Goal: Information Seeking & Learning: Learn about a topic

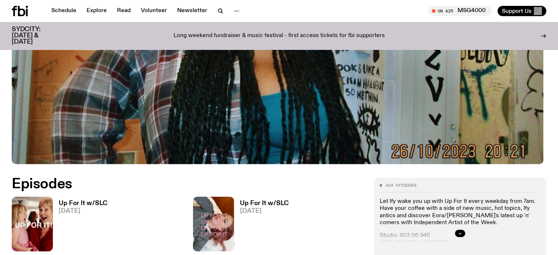
scroll to position [255, 0]
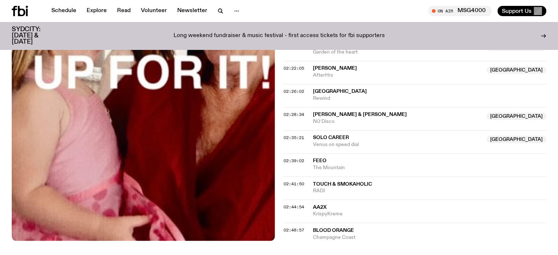
scroll to position [987, 0]
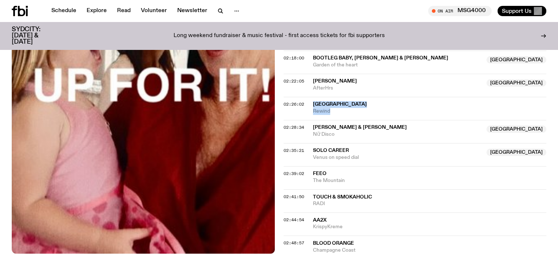
drag, startPoint x: 314, startPoint y: 99, endPoint x: 333, endPoint y: 107, distance: 20.8
click at [333, 107] on div "Dijon Rewind" at bounding box center [430, 108] width 234 height 14
